Goal: Entertainment & Leisure: Browse casually

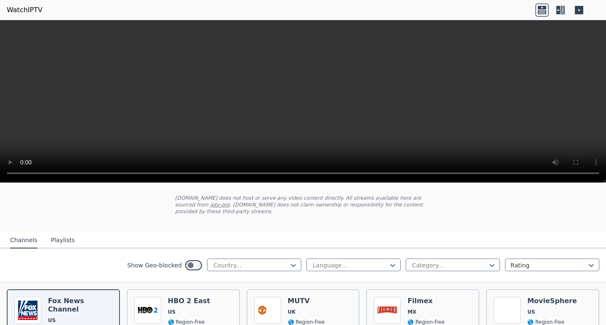
scroll to position [84, 0]
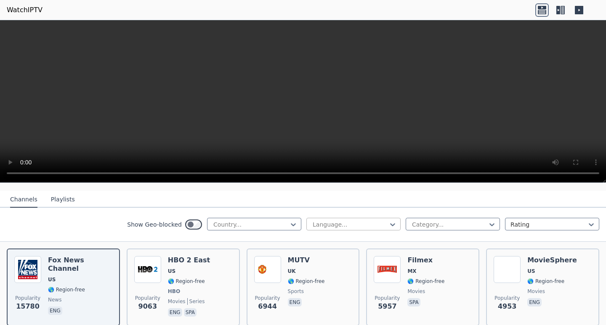
click at [348, 221] on div at bounding box center [350, 225] width 77 height 8
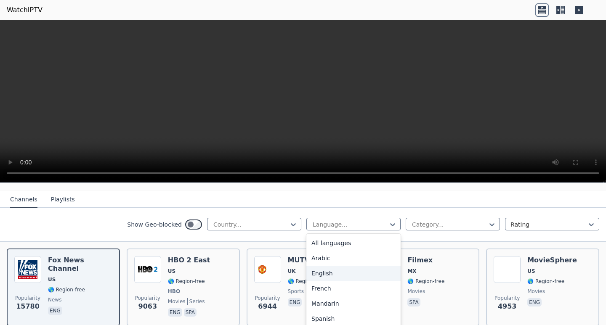
click at [317, 268] on div "English" at bounding box center [353, 273] width 94 height 15
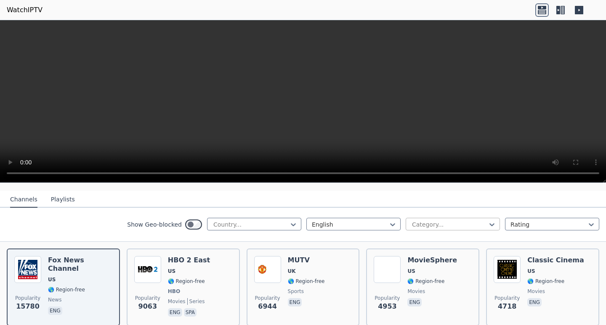
click at [427, 221] on div at bounding box center [449, 225] width 77 height 8
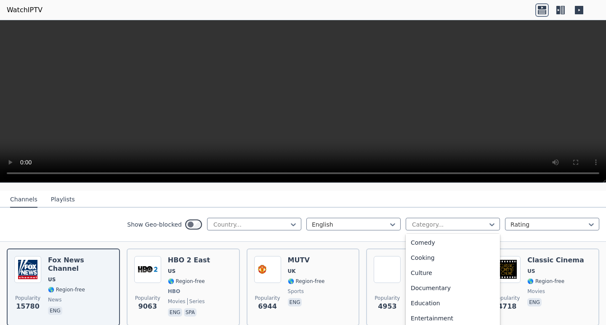
scroll to position [126, 0]
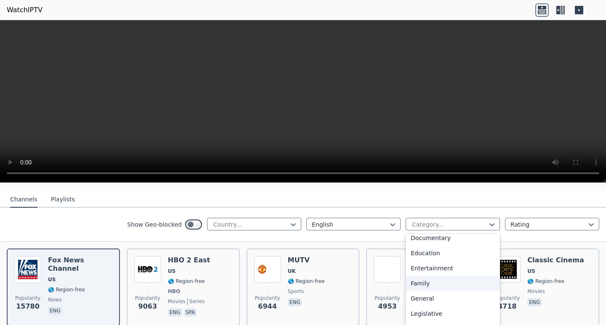
drag, startPoint x: 412, startPoint y: 276, endPoint x: 417, endPoint y: 271, distance: 7.1
click at [413, 276] on div "Family" at bounding box center [453, 283] width 94 height 15
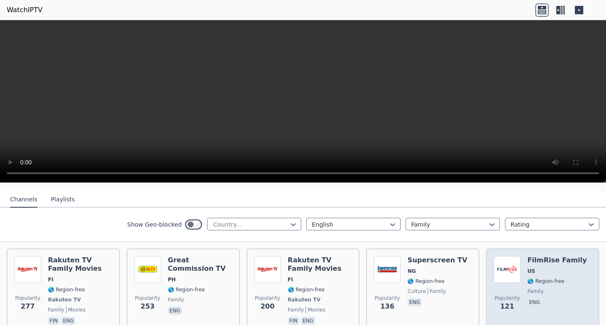
click at [531, 268] on span "US" at bounding box center [556, 271] width 59 height 7
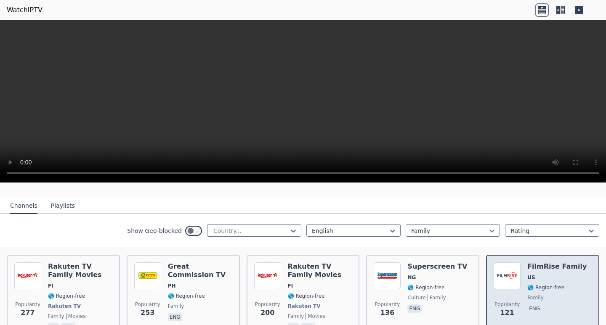
scroll to position [84, 0]
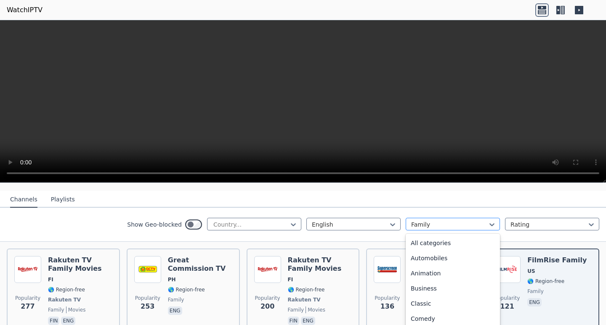
click at [431, 221] on div at bounding box center [449, 225] width 77 height 8
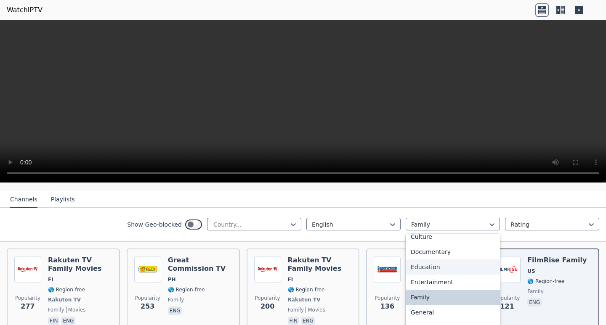
scroll to position [146, 0]
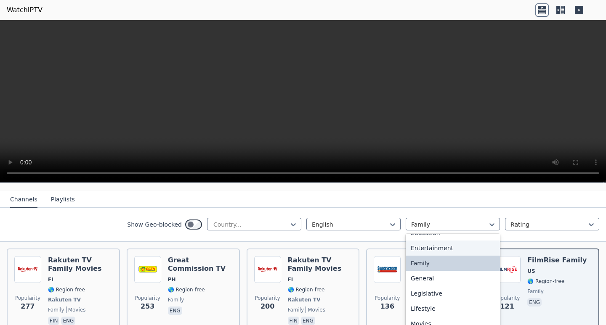
click at [427, 241] on div "Entertainment" at bounding box center [453, 248] width 94 height 15
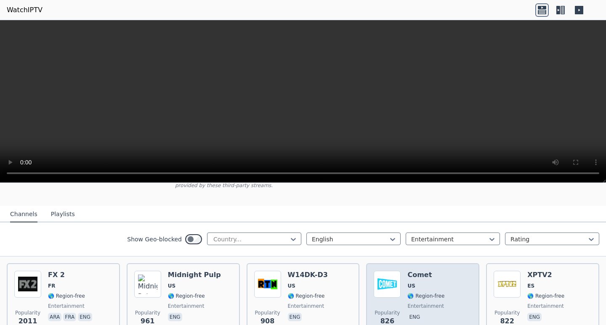
scroll to position [84, 0]
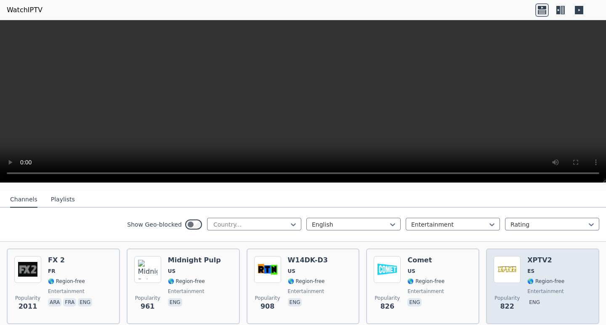
click at [532, 257] on h6 "XPTV2" at bounding box center [545, 260] width 37 height 8
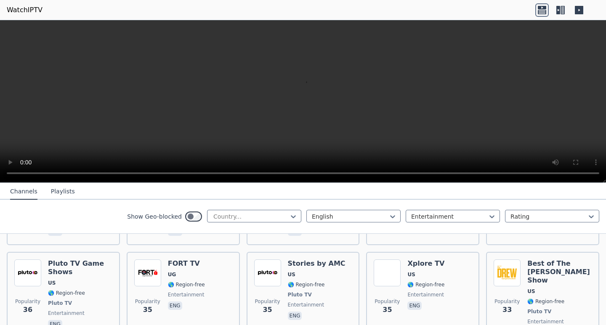
scroll to position [842, 0]
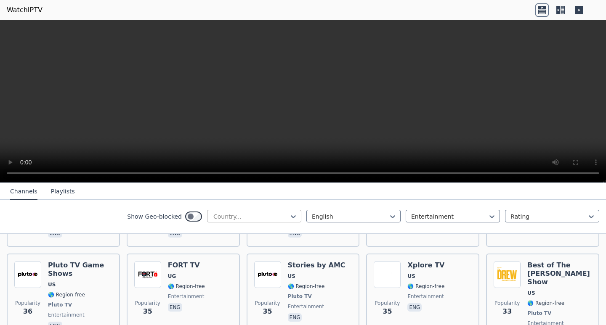
click at [238, 214] on div at bounding box center [251, 217] width 77 height 8
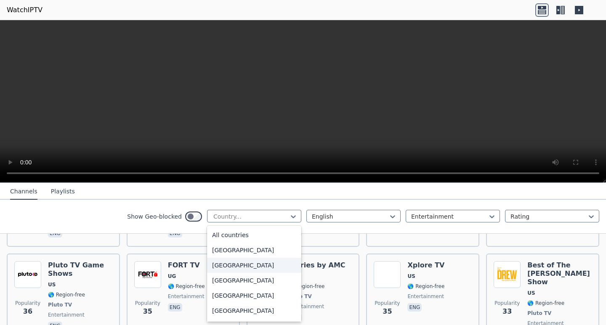
click at [248, 267] on div "[GEOGRAPHIC_DATA]" at bounding box center [254, 265] width 94 height 15
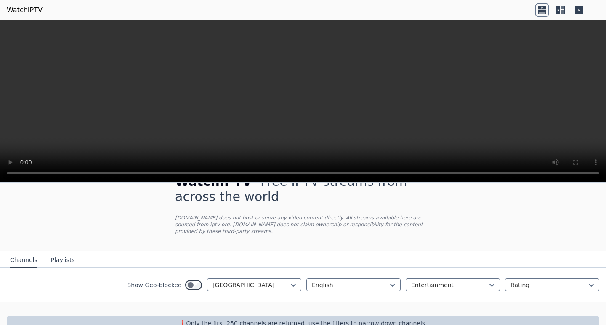
scroll to position [36, 0]
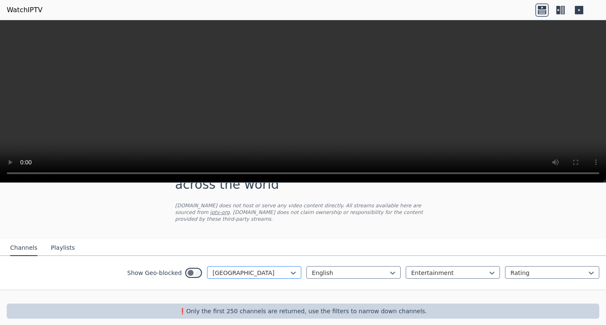
click at [240, 269] on div at bounding box center [251, 273] width 77 height 8
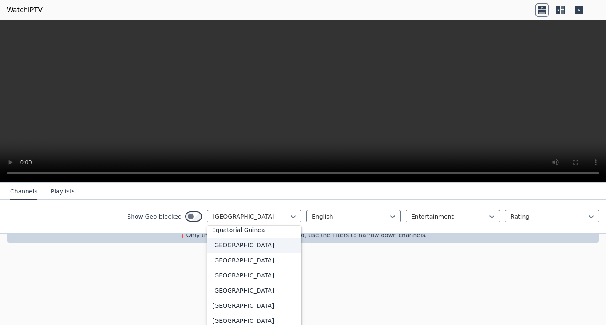
scroll to position [926, 0]
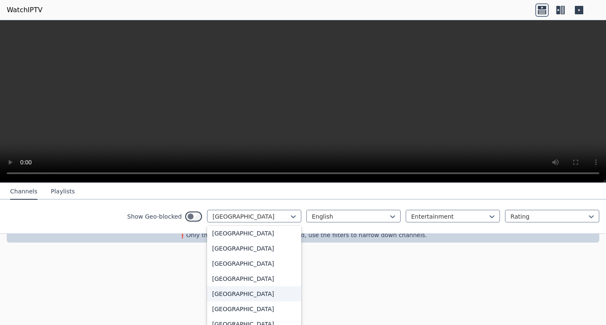
click at [235, 302] on div "[GEOGRAPHIC_DATA]" at bounding box center [254, 294] width 94 height 15
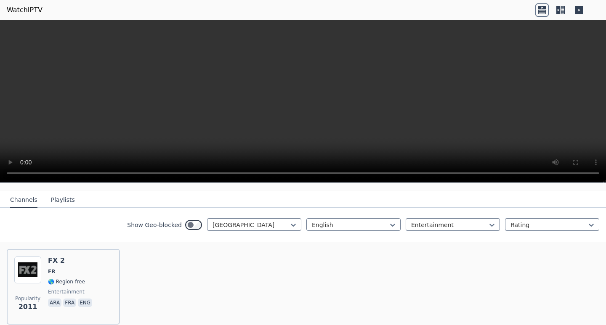
scroll to position [84, 0]
click at [240, 221] on div at bounding box center [251, 225] width 77 height 8
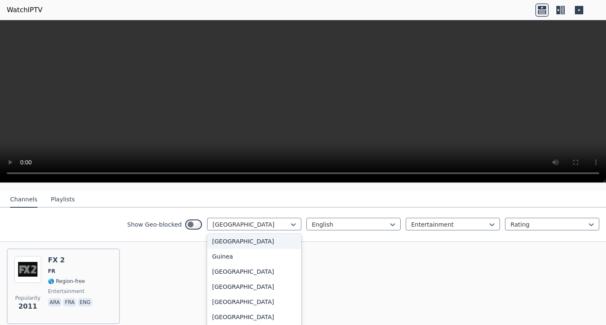
scroll to position [1310, 0]
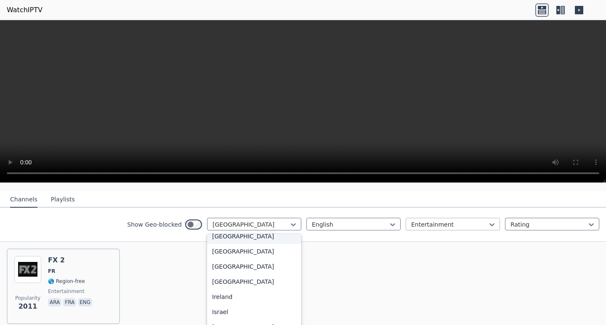
click at [423, 221] on div at bounding box center [449, 225] width 77 height 8
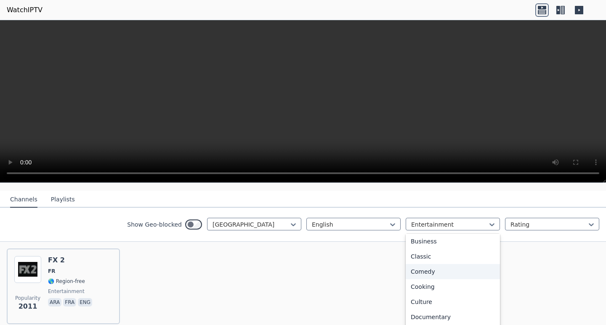
scroll to position [0, 0]
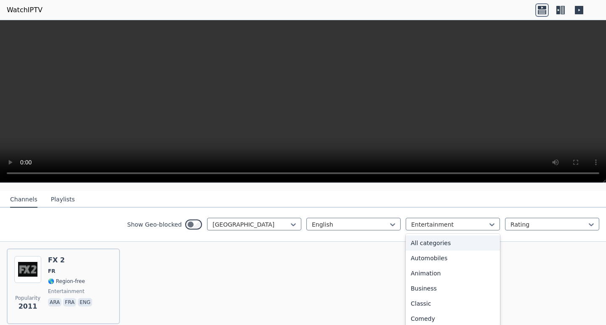
click at [458, 236] on div "All categories" at bounding box center [453, 243] width 94 height 15
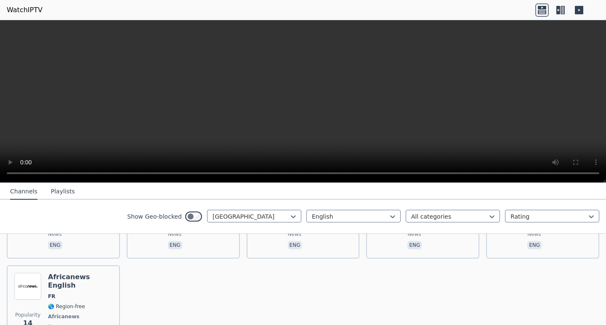
scroll to position [699, 0]
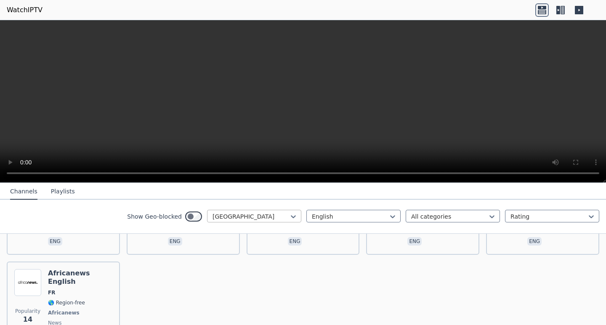
click at [254, 217] on div at bounding box center [251, 217] width 77 height 8
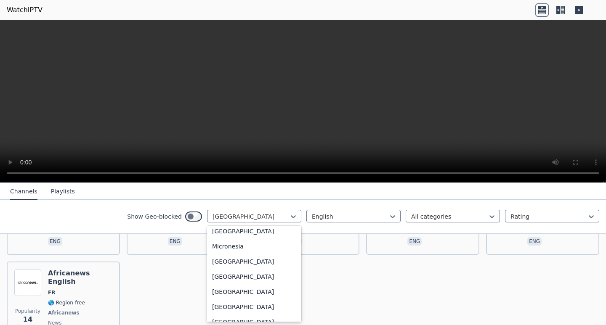
scroll to position [1857, 0]
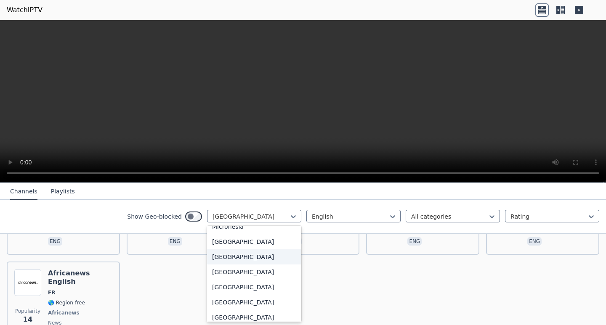
click at [256, 265] on div "[GEOGRAPHIC_DATA]" at bounding box center [254, 257] width 94 height 15
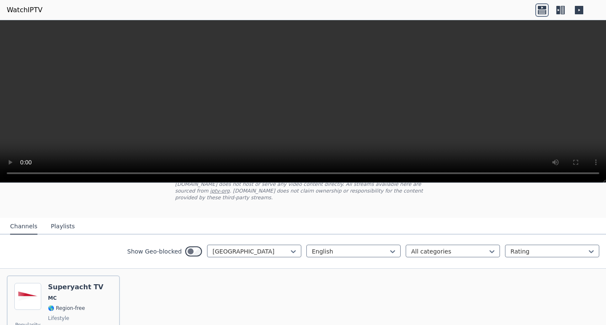
scroll to position [70, 0]
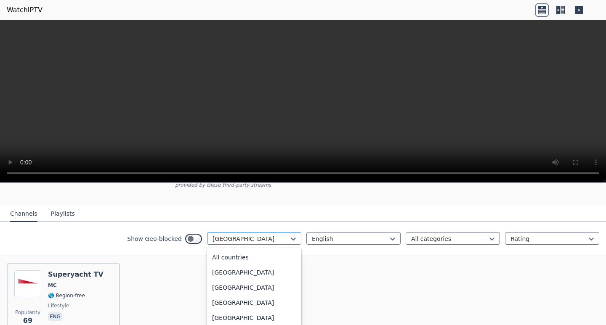
click at [264, 235] on div at bounding box center [251, 239] width 77 height 8
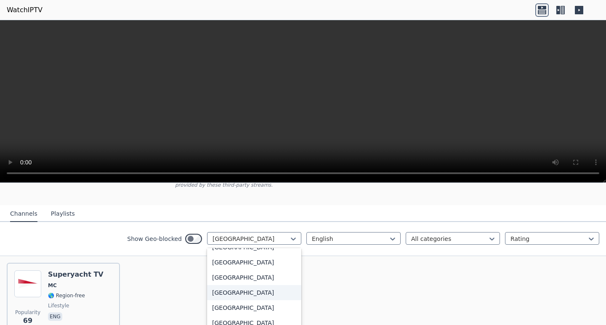
click at [227, 288] on div "[GEOGRAPHIC_DATA]" at bounding box center [254, 292] width 94 height 15
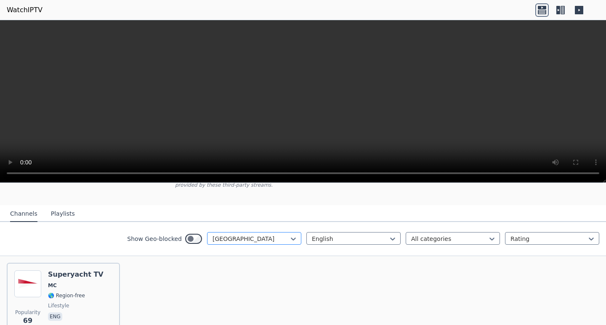
click at [232, 235] on div at bounding box center [251, 239] width 77 height 8
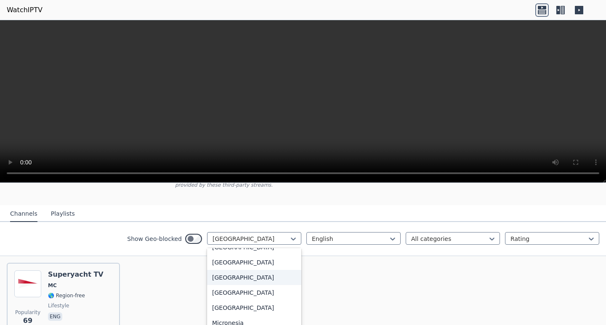
scroll to position [2035, 0]
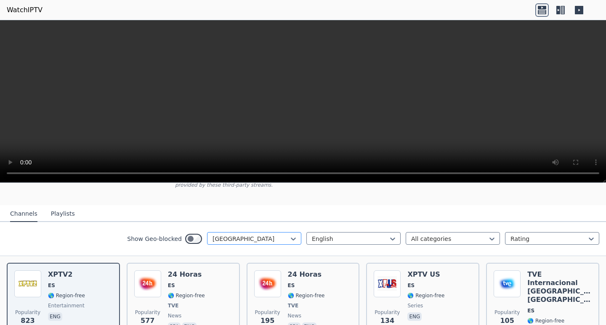
click at [234, 235] on div at bounding box center [251, 239] width 77 height 8
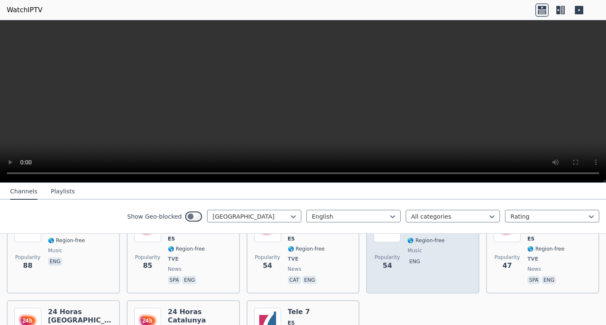
scroll to position [248, 0]
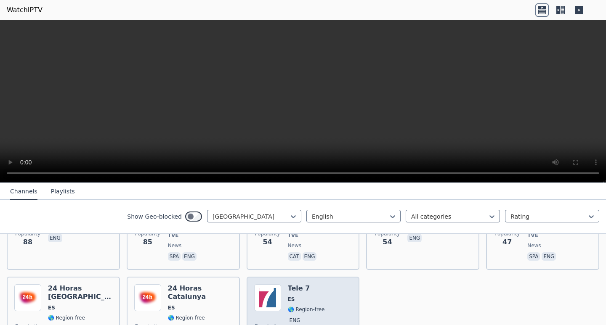
click at [303, 285] on div "Tele 7 ES 🌎 Region-free eng" at bounding box center [306, 320] width 37 height 71
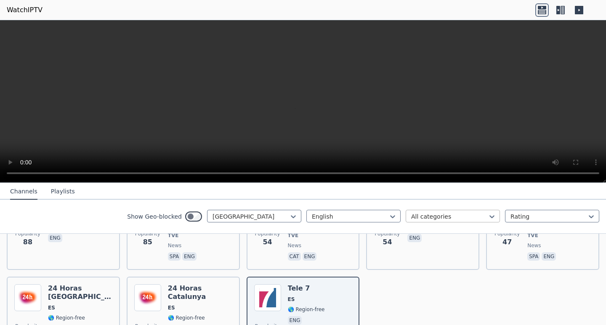
drag, startPoint x: 444, startPoint y: 218, endPoint x: 445, endPoint y: 214, distance: 4.2
click at [444, 218] on div at bounding box center [449, 217] width 77 height 8
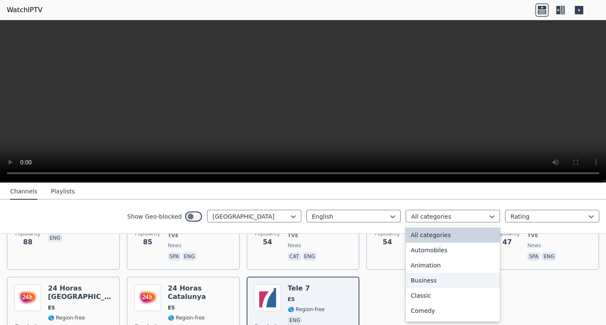
scroll to position [126, 0]
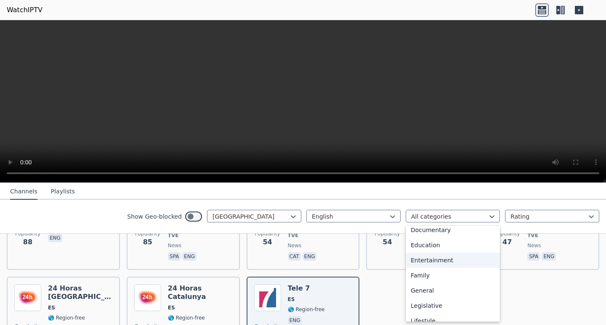
click at [451, 260] on div "Entertainment" at bounding box center [453, 260] width 94 height 15
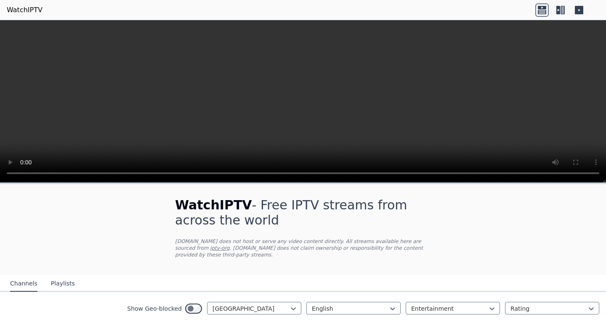
scroll to position [112, 0]
